Goal: Check status: Check status

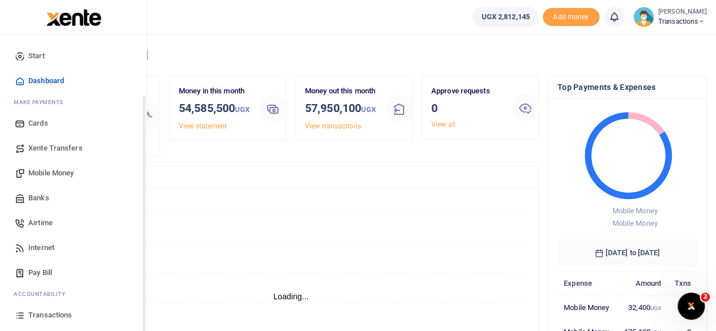
scroll to position [72, 0]
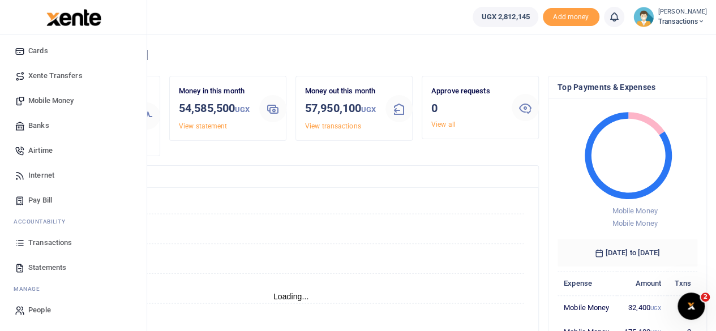
click at [48, 245] on span "Transactions" at bounding box center [50, 242] width 44 height 11
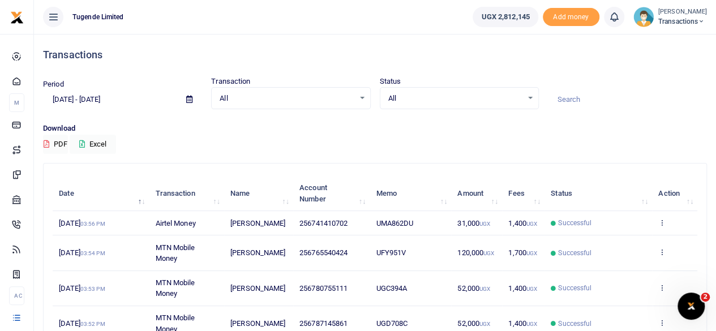
click at [598, 98] on input at bounding box center [627, 99] width 159 height 19
paste input "UMA318BX"
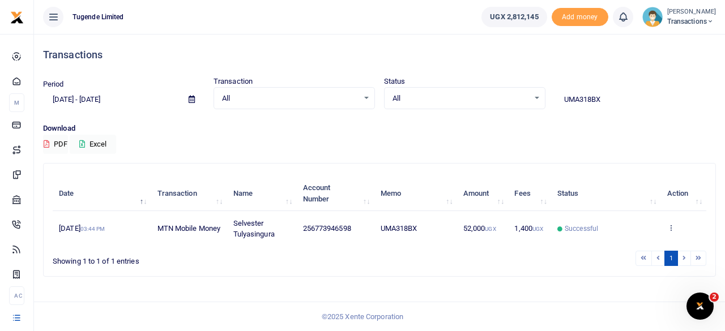
type input "UMA318BX"
